Goal: Task Accomplishment & Management: Use online tool/utility

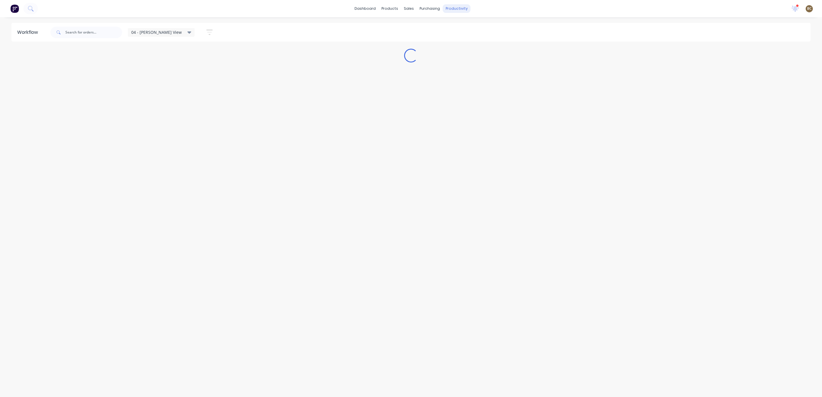
click at [449, 11] on div "productivity" at bounding box center [457, 8] width 28 height 9
click at [461, 51] on div "Delivery Scheduling" at bounding box center [476, 50] width 36 height 5
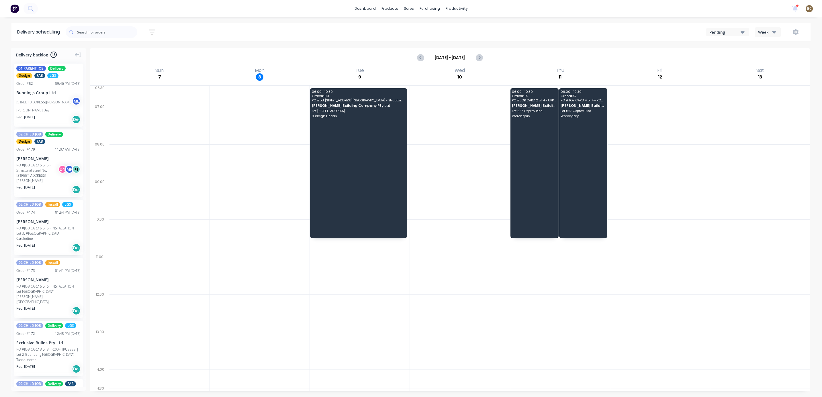
click at [752, 30] on div "Pending Week" at bounding box center [619, 32] width 373 height 10
click at [754, 30] on div "Pending Week" at bounding box center [619, 32] width 373 height 10
click at [755, 30] on button "Week" at bounding box center [768, 32] width 26 height 10
click at [766, 60] on div "Vehicle" at bounding box center [783, 58] width 57 height 11
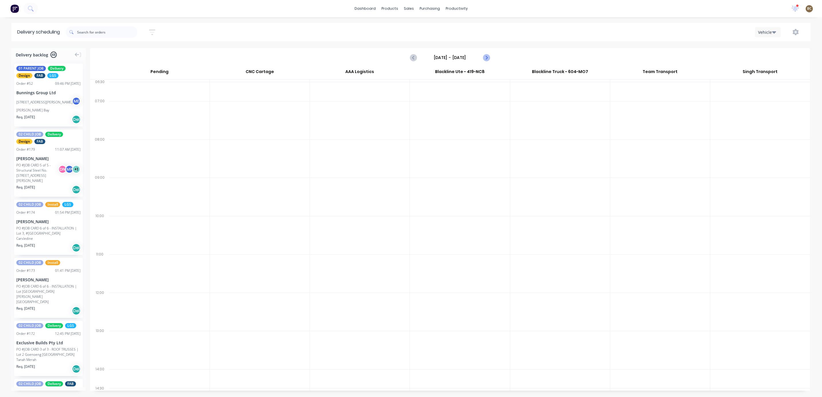
click at [487, 58] on icon "Next page" at bounding box center [486, 57] width 7 height 7
type input "[DATE] - [DATE]"
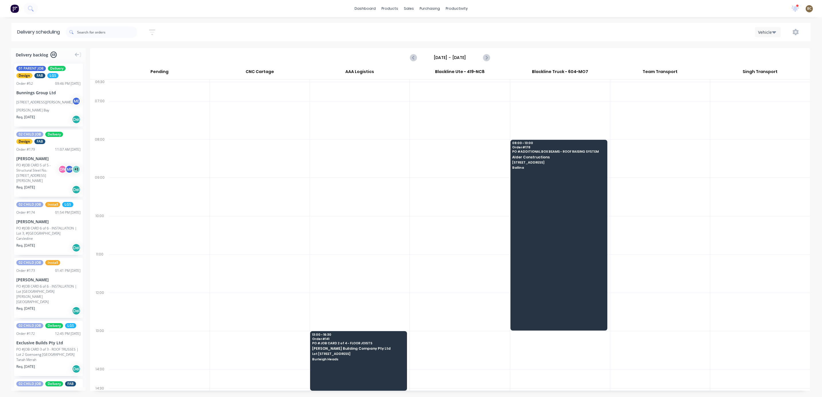
click at [297, 392] on div "Delivery backlog 48 01 PARENT JOB Delivery Design FAB LGS Order # 52 09:46 PM […" at bounding box center [411, 222] width 822 height 349
click at [341, 370] on div at bounding box center [358, 361] width 97 height 60
